Goal: Information Seeking & Learning: Learn about a topic

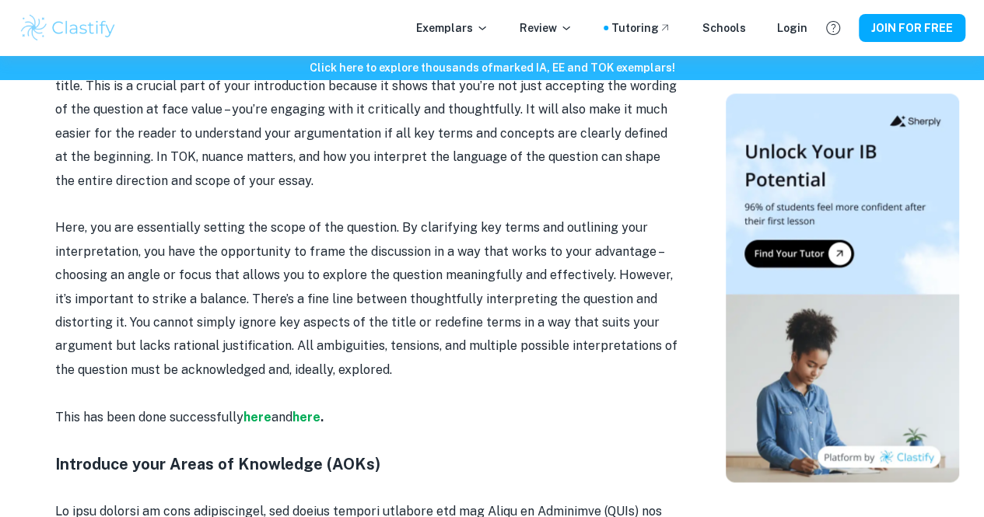
scroll to position [1390, 0]
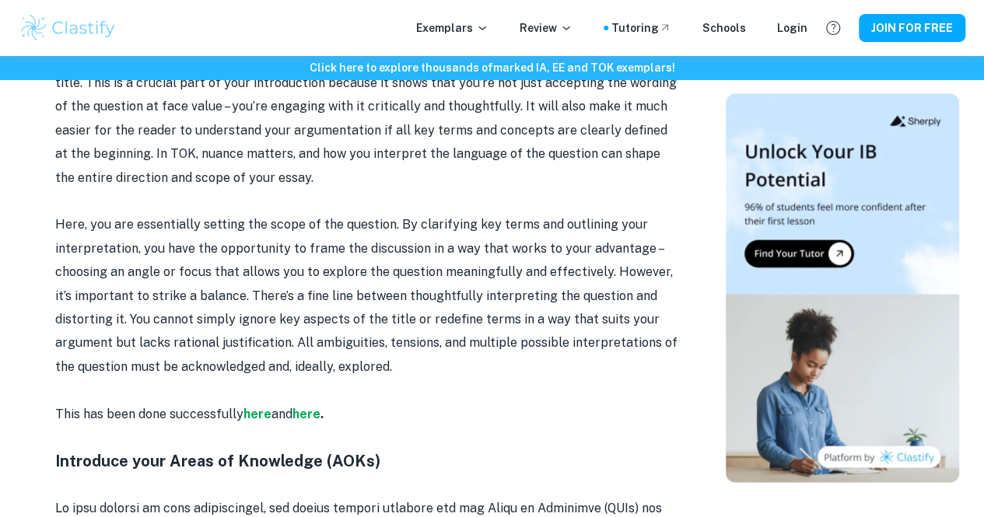
click at [305, 421] on strong "here" at bounding box center [306, 413] width 28 height 15
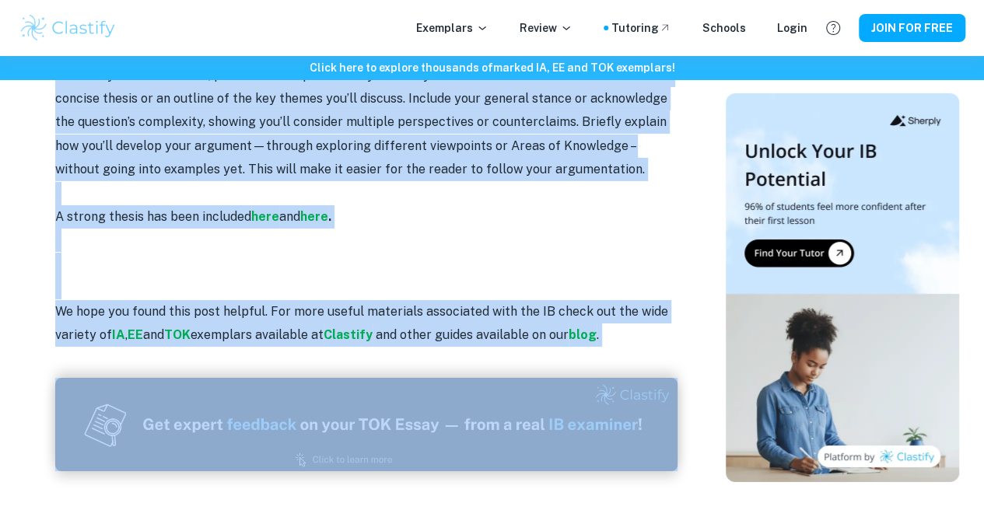
scroll to position [2724, 0]
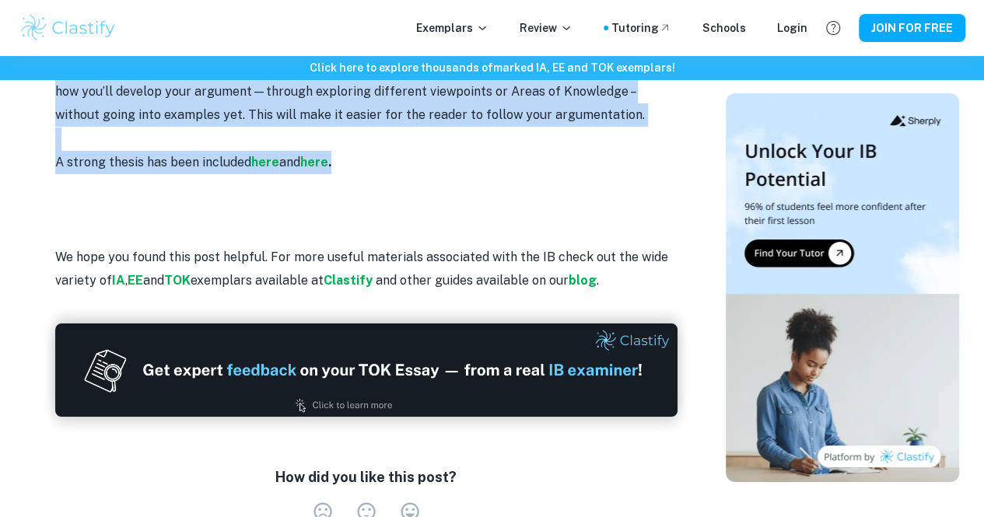
drag, startPoint x: 180, startPoint y: 249, endPoint x: 496, endPoint y: 138, distance: 335.3
copy div "LOR Ipsum Dolorsitamet Conse Adi el sed Doeiusmodtem incididun? Utl etdoloremag…"
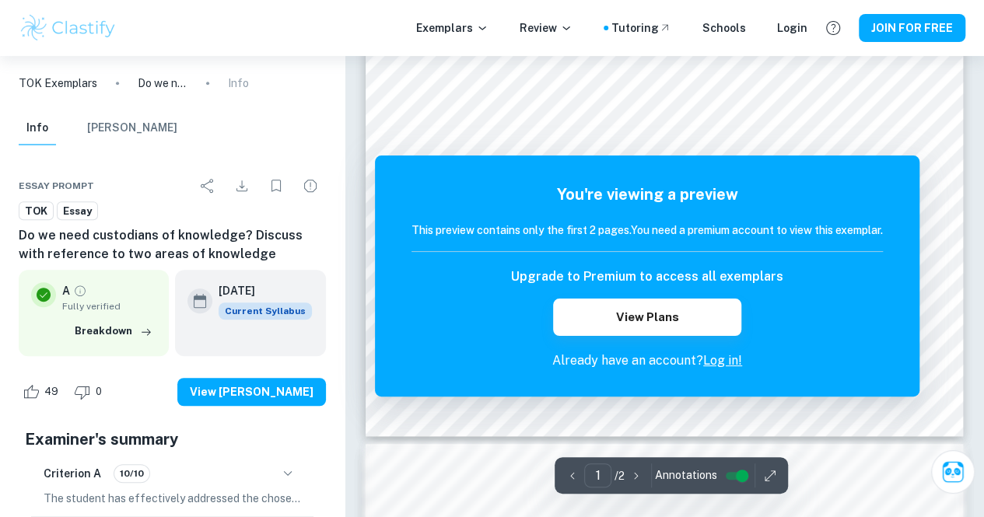
scroll to position [409, 0]
